Goal: Find specific page/section: Find specific page/section

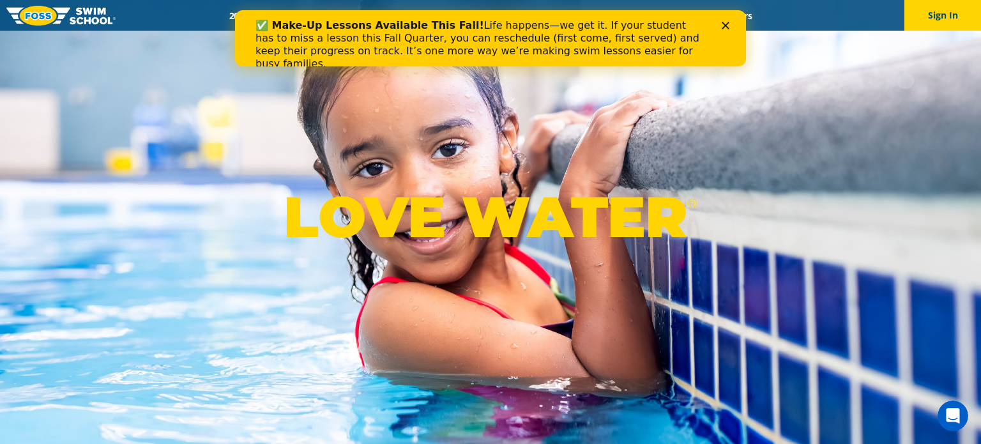
click at [725, 24] on polygon "Close" at bounding box center [726, 26] width 8 height 8
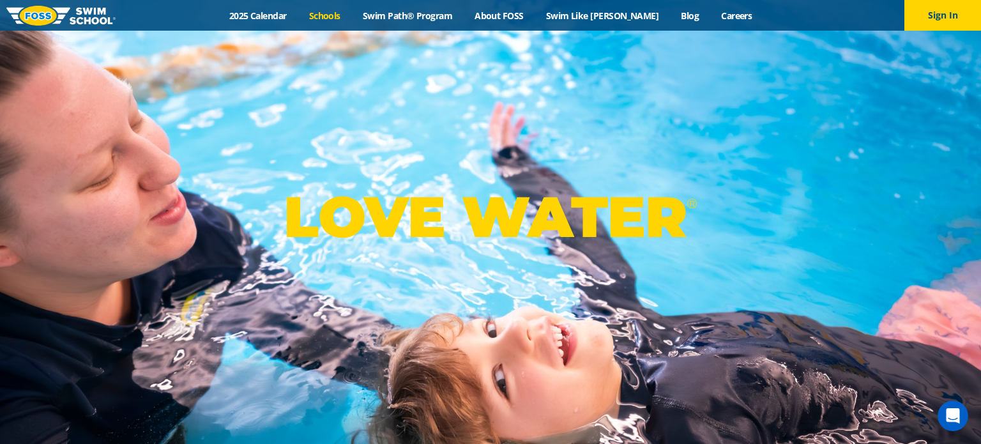
click at [351, 17] on link "Schools" at bounding box center [325, 16] width 54 height 12
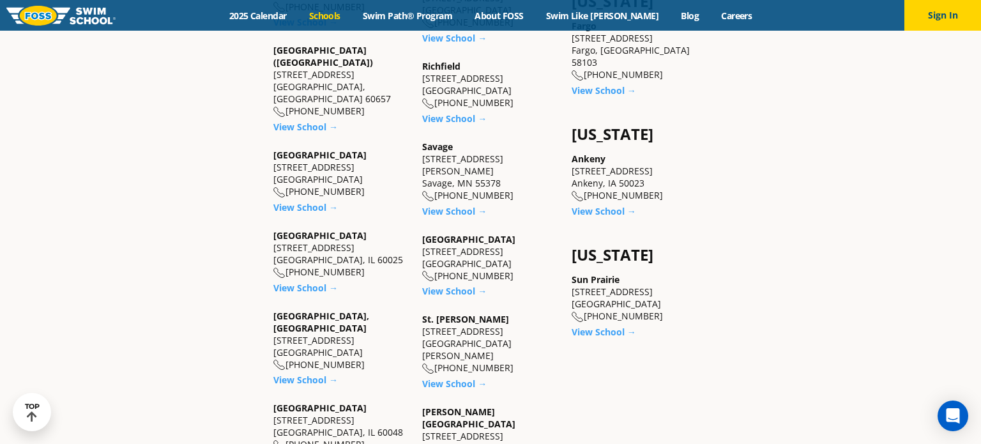
scroll to position [2023, 0]
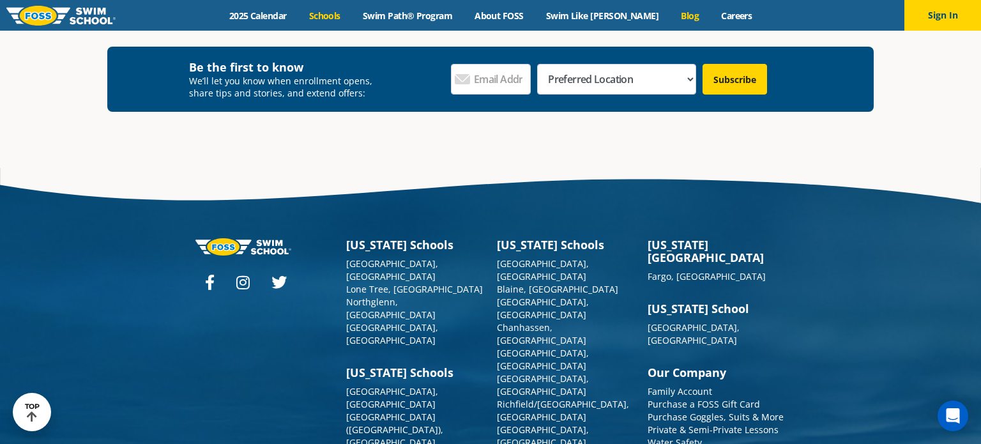
click at [671, 19] on link "Blog" at bounding box center [690, 16] width 40 height 12
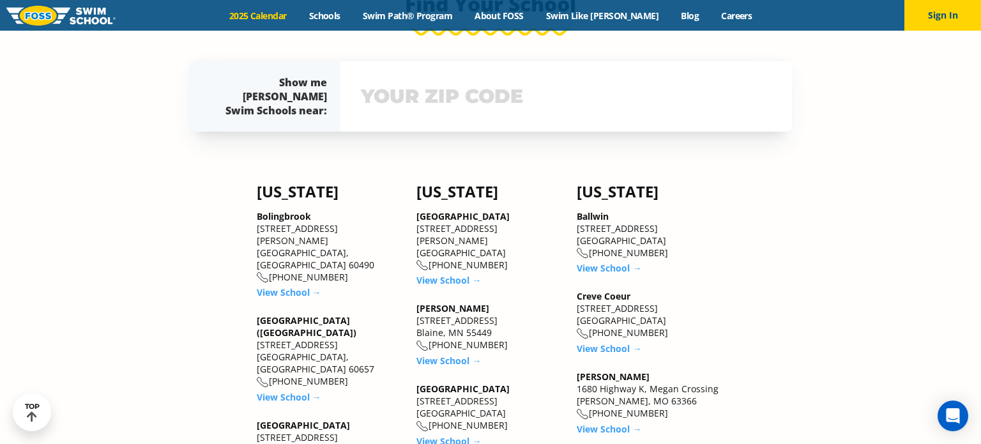
click at [408, 104] on input "text" at bounding box center [566, 96] width 417 height 37
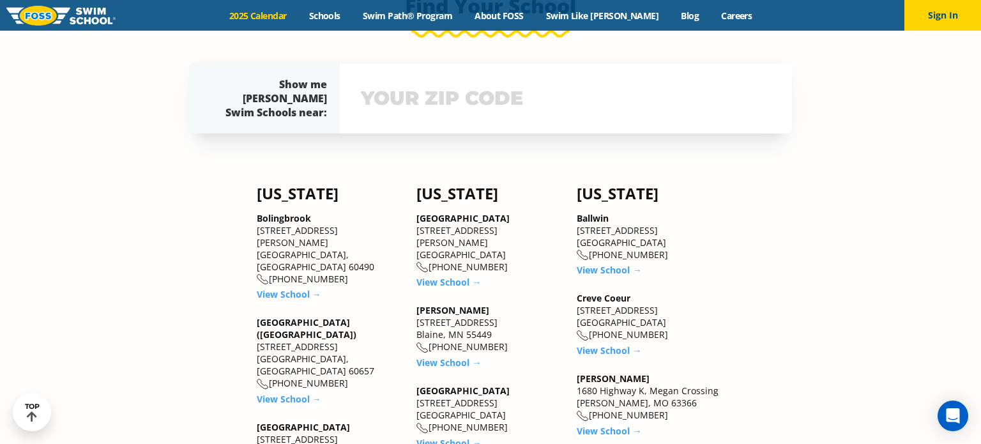
scroll to position [1408, 0]
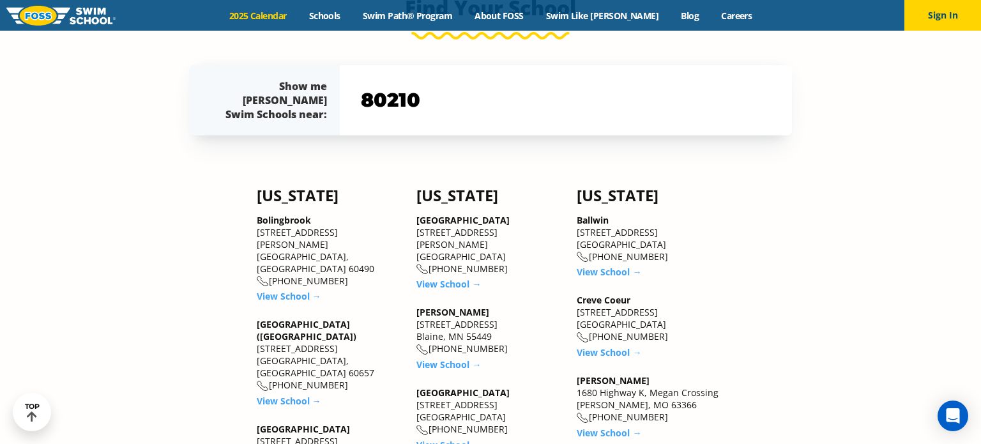
type input "80210"
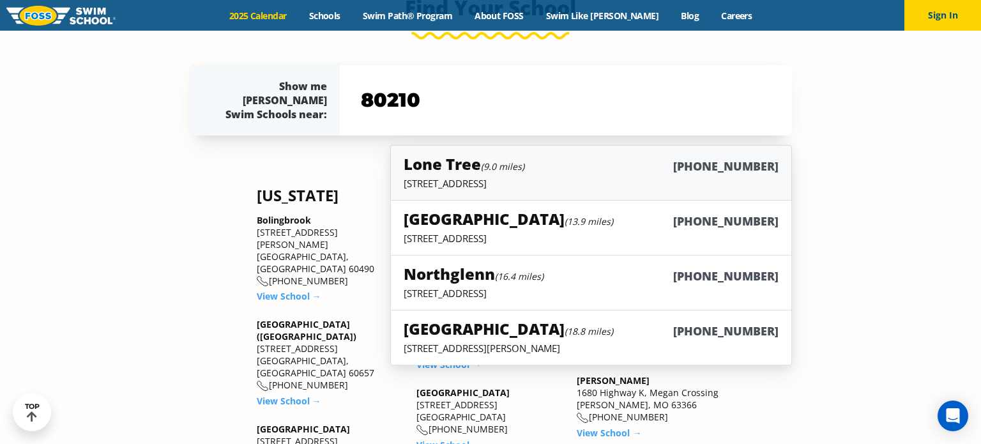
click at [528, 178] on p "8455 Yosemite St., Lone Tree, CO 80124" at bounding box center [591, 183] width 375 height 13
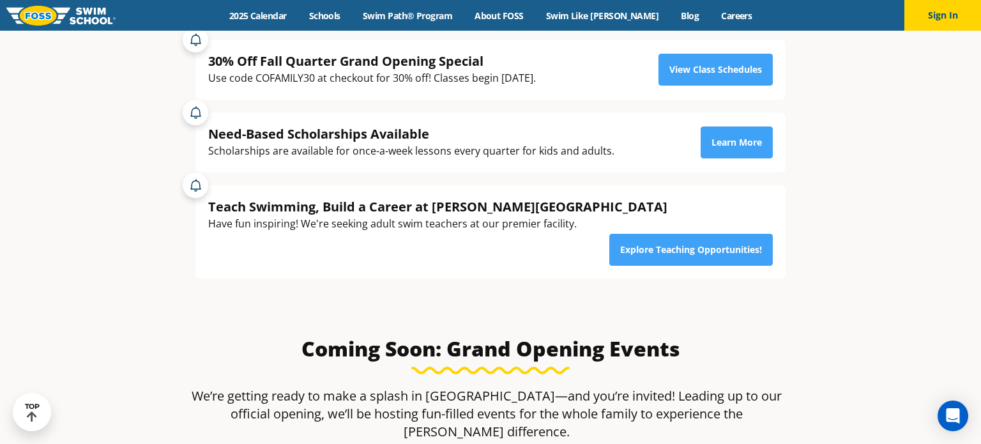
scroll to position [305, 0]
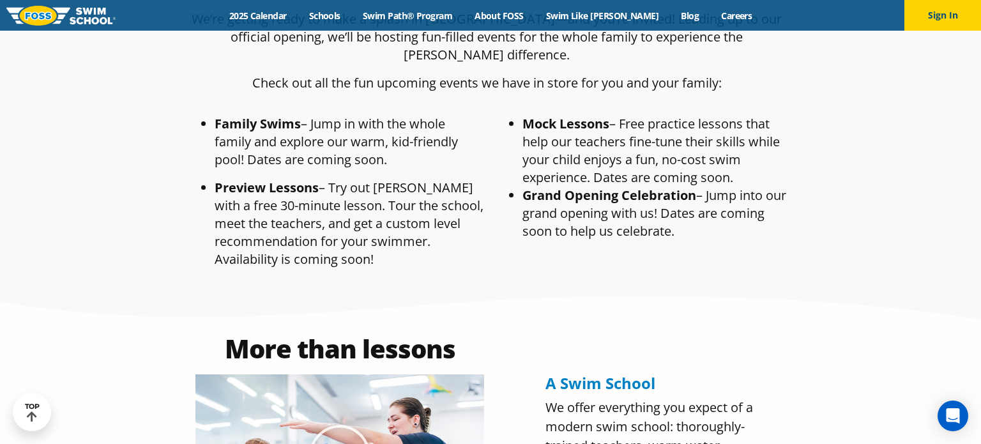
click at [548, 226] on div "Mock Lessons – Free practice lessons that help our teachers fine-tune their ski…" at bounding box center [645, 197] width 308 height 176
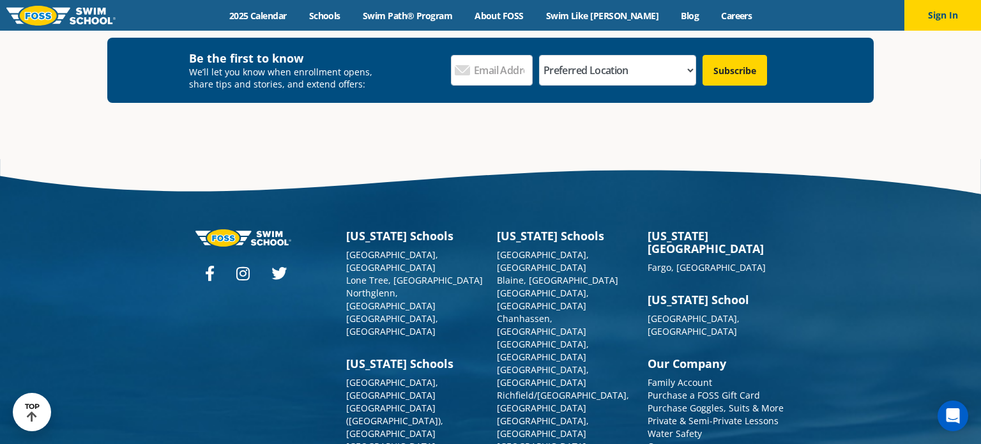
scroll to position [4682, 0]
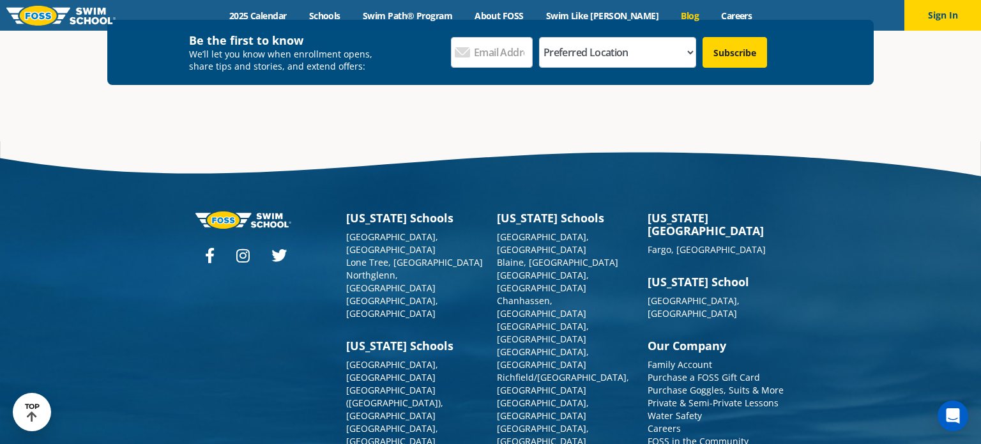
click at [672, 14] on link "Blog" at bounding box center [690, 16] width 40 height 12
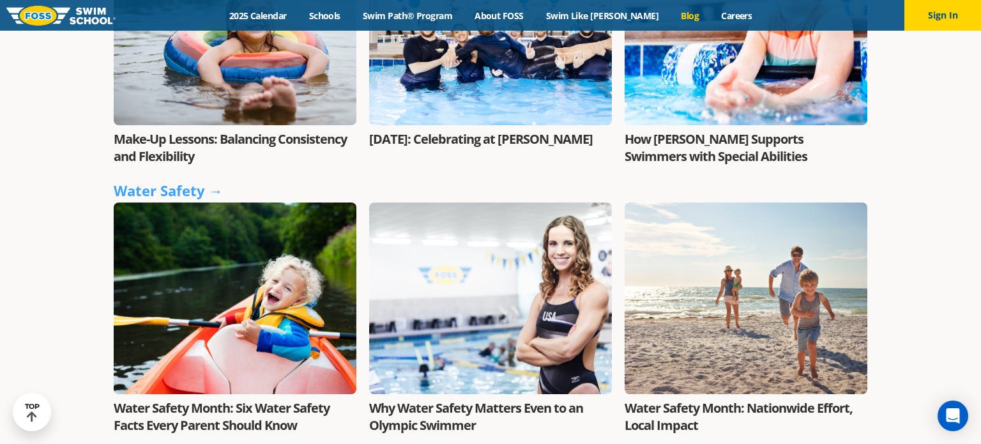
scroll to position [1027, 0]
